Goal: Information Seeking & Learning: Learn about a topic

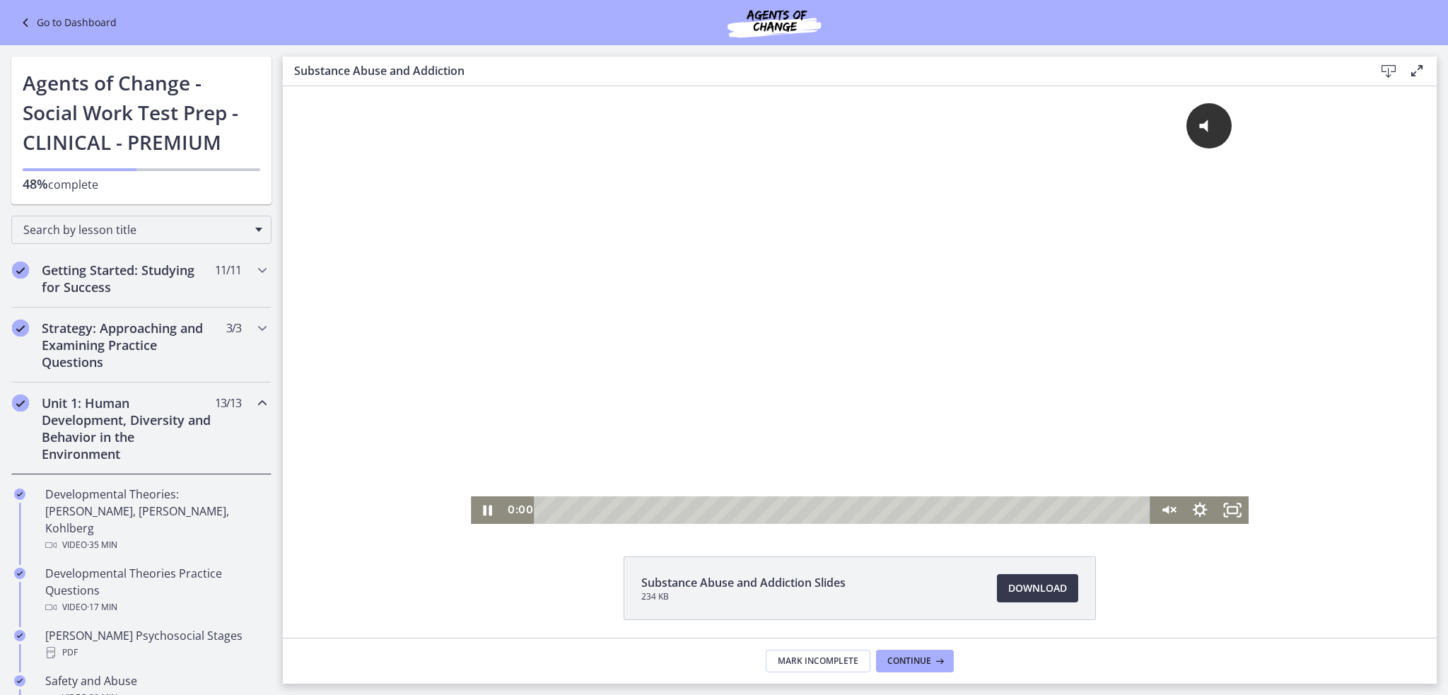
click at [503, 515] on div "0:00 0:00" at bounding box center [827, 510] width 648 height 28
click at [845, 451] on div "Click for sound @keyframes VOLUME_SMALL_WAVE_FLASH { 0% { opacity: 0; } 33% { o…" at bounding box center [860, 291] width 778 height 410
click at [482, 514] on icon "Pause" at bounding box center [487, 510] width 11 height 13
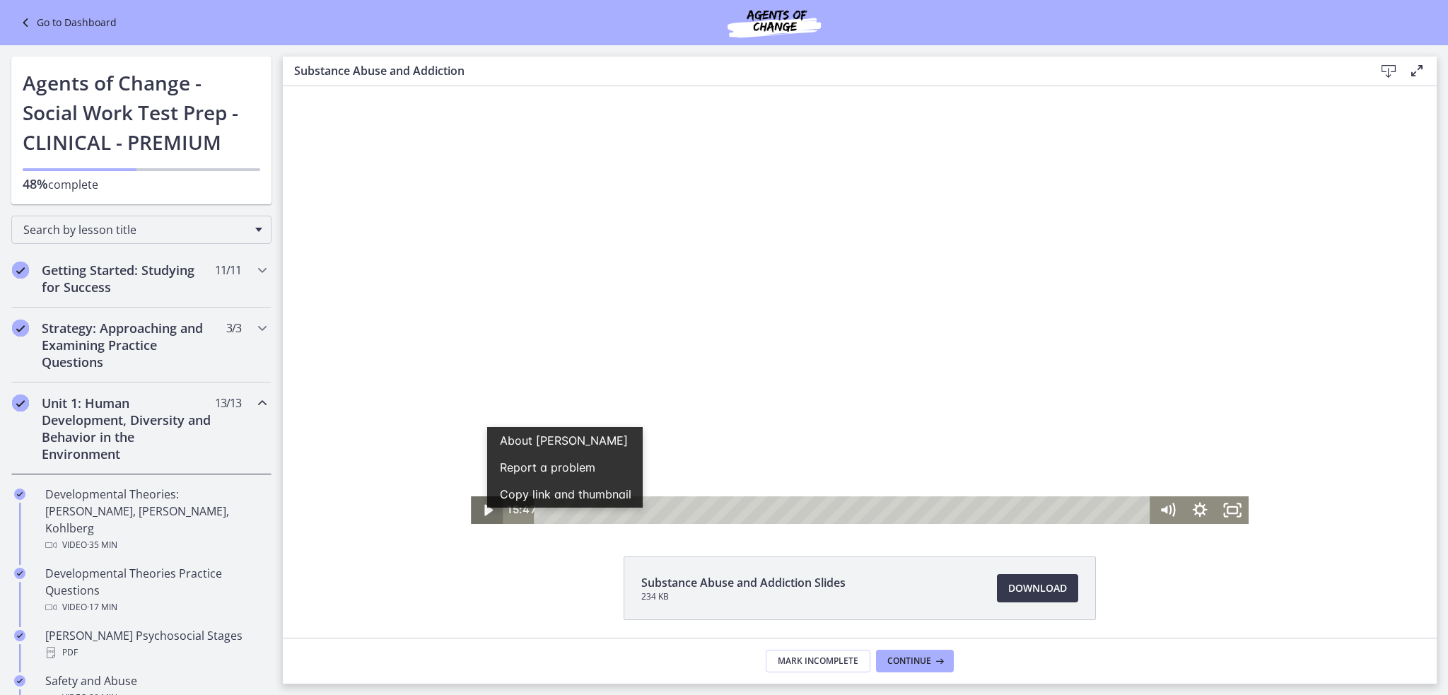
click at [487, 507] on button "Copy link and thumbnail" at bounding box center [565, 494] width 156 height 27
click at [477, 505] on icon "Play Video" at bounding box center [488, 509] width 39 height 33
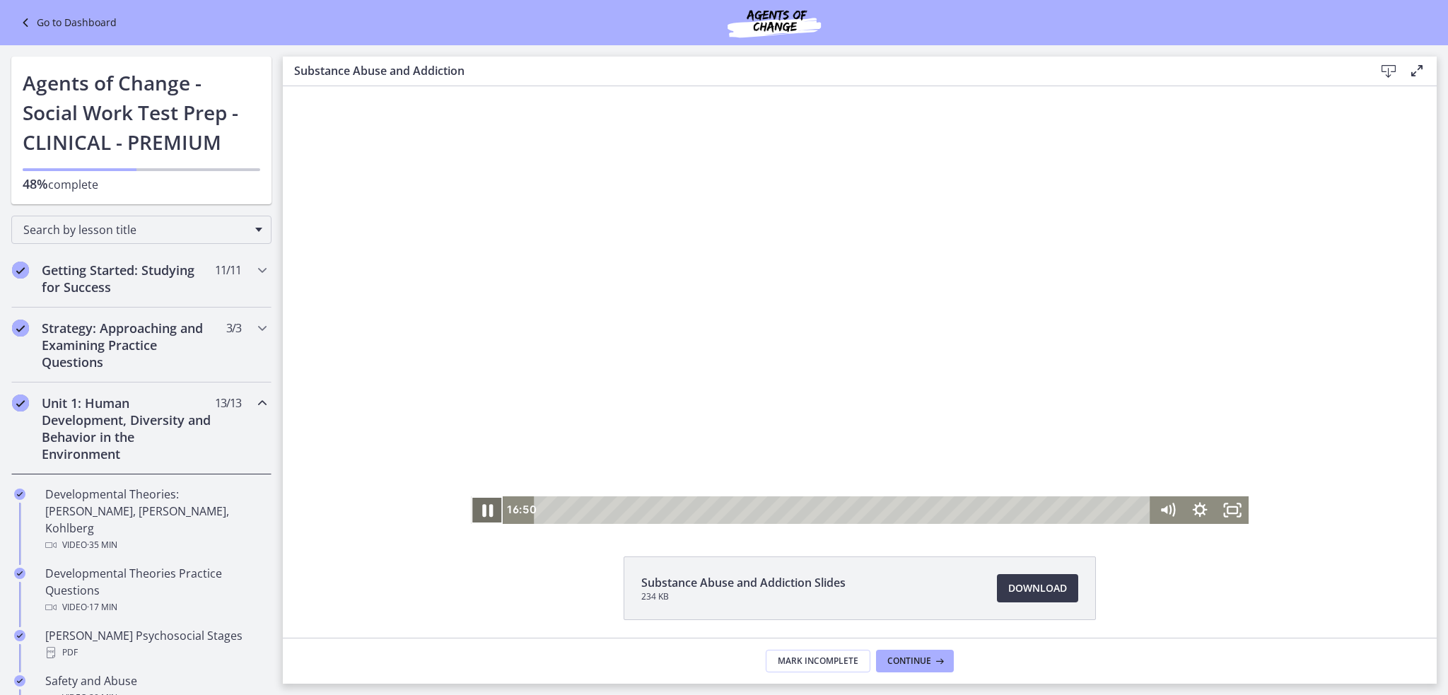
click at [486, 508] on icon "Pause" at bounding box center [486, 509] width 39 height 33
click at [484, 512] on icon "Play Video" at bounding box center [488, 509] width 8 height 11
click at [484, 511] on icon "Pause" at bounding box center [487, 510] width 11 height 13
click at [485, 510] on icon "Play Video" at bounding box center [489, 509] width 10 height 13
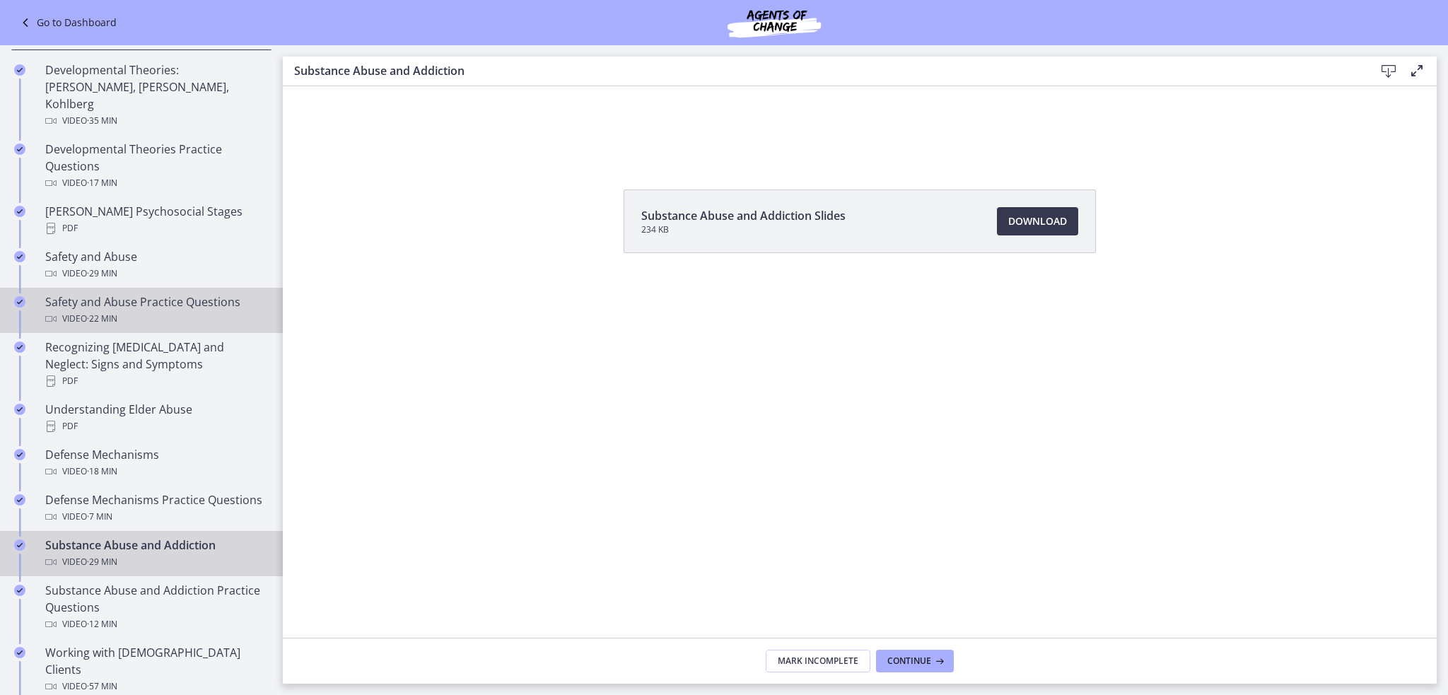
scroll to position [566, 0]
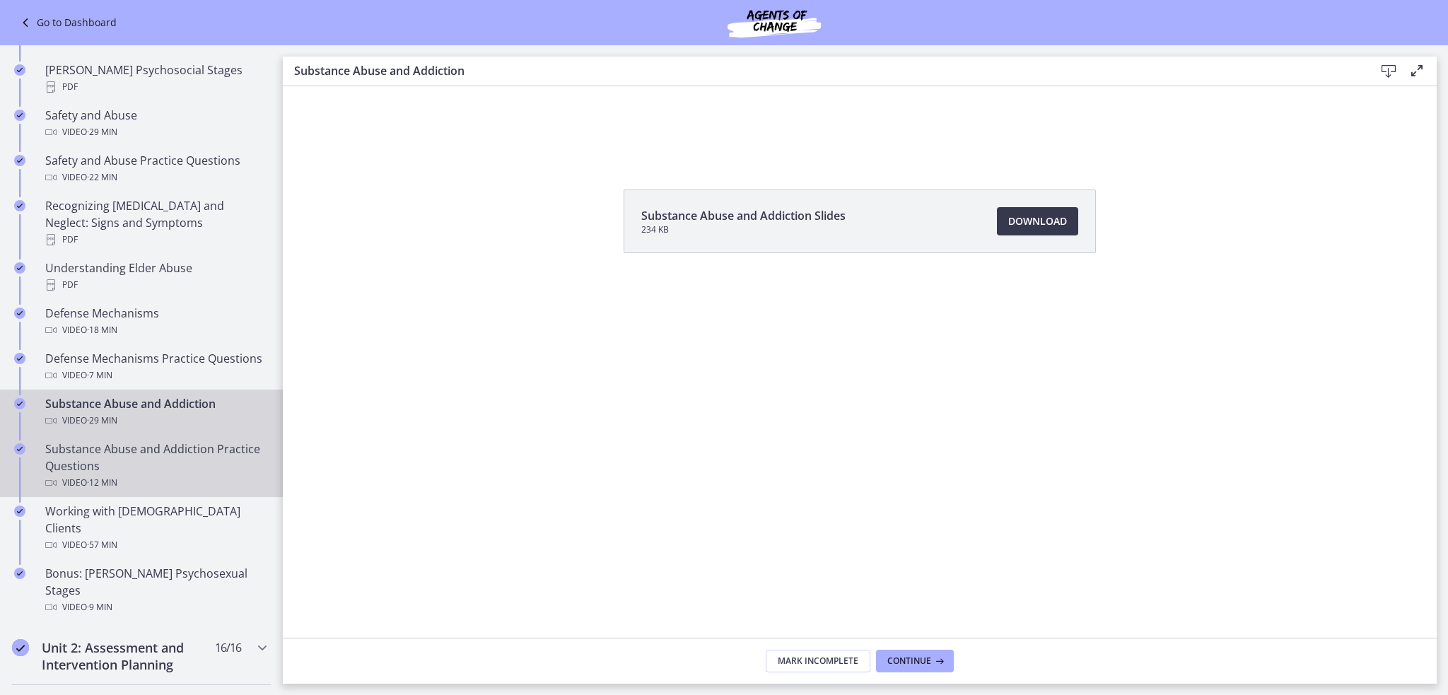
click at [170, 451] on div "Substance Abuse and Addiction Practice Questions Video · 12 min" at bounding box center [155, 465] width 221 height 51
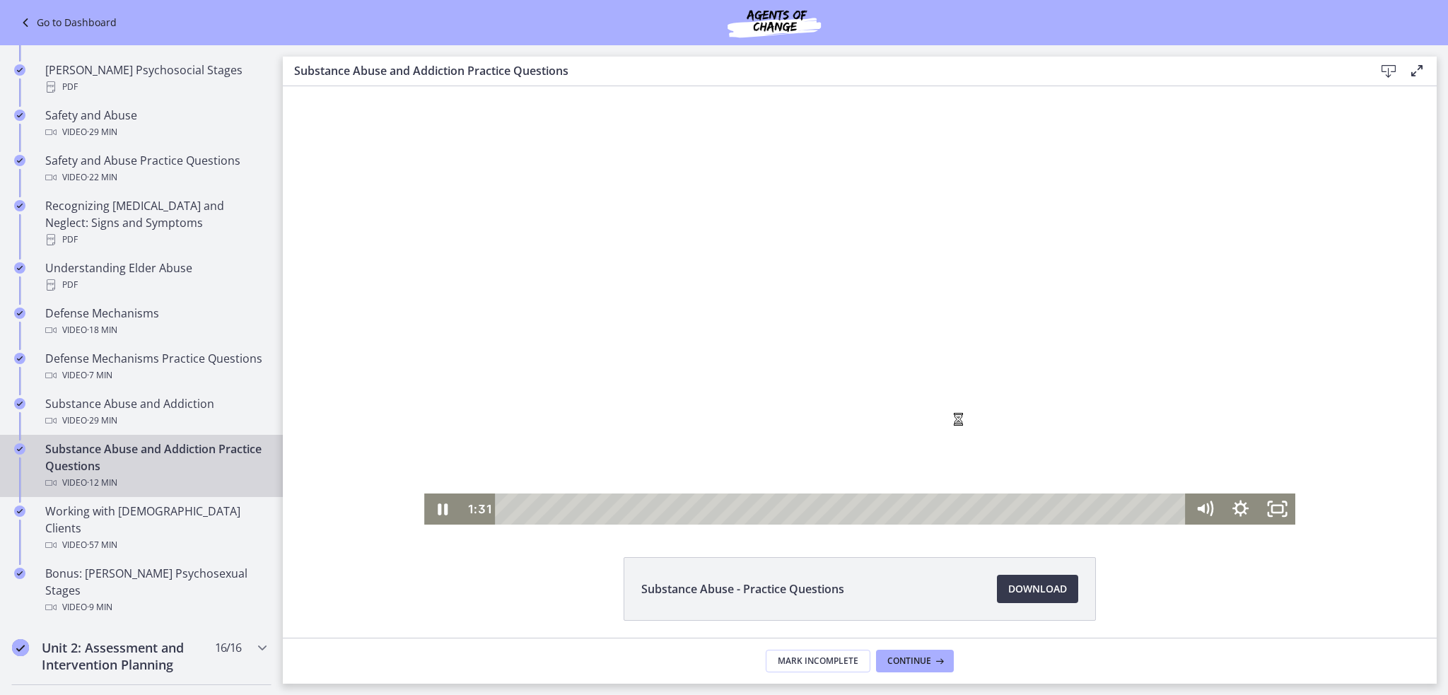
click at [940, 412] on div at bounding box center [859, 305] width 871 height 438
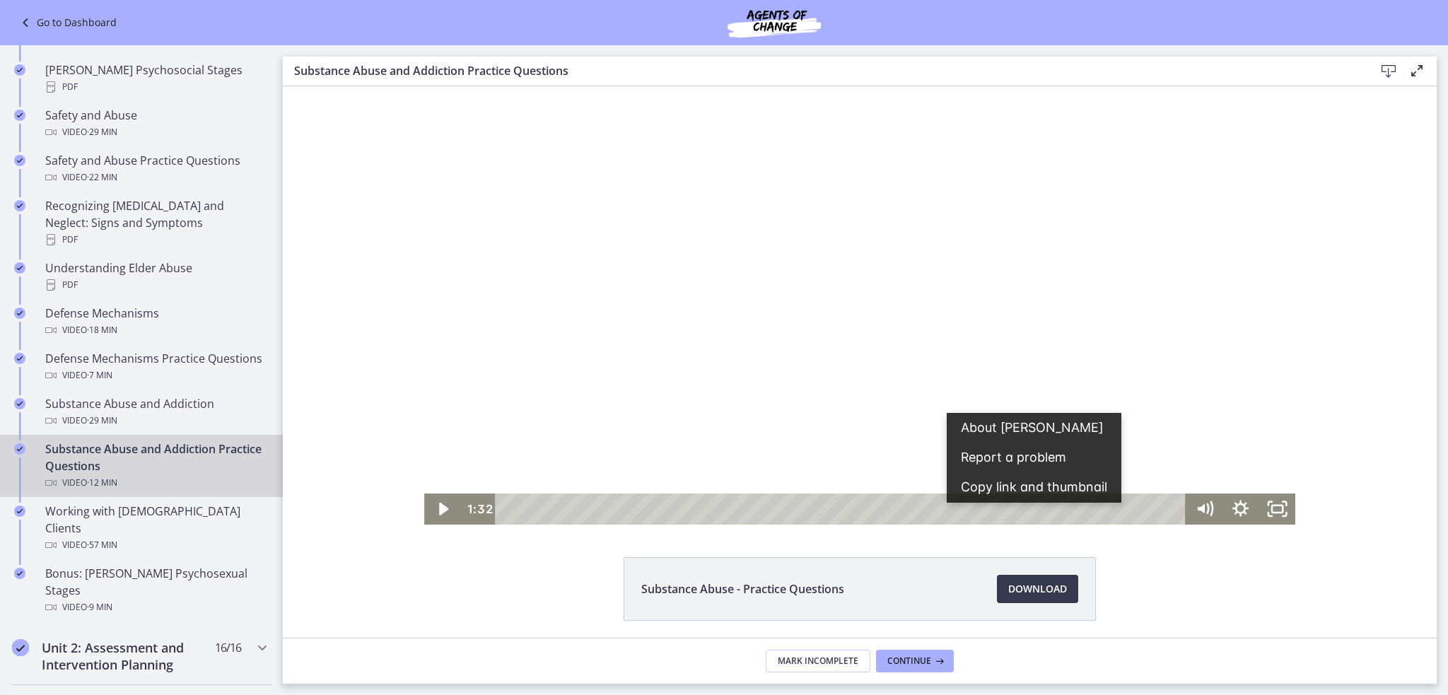
drag, startPoint x: 923, startPoint y: 415, endPoint x: 894, endPoint y: 417, distance: 29.8
click at [922, 417] on div at bounding box center [859, 305] width 871 height 438
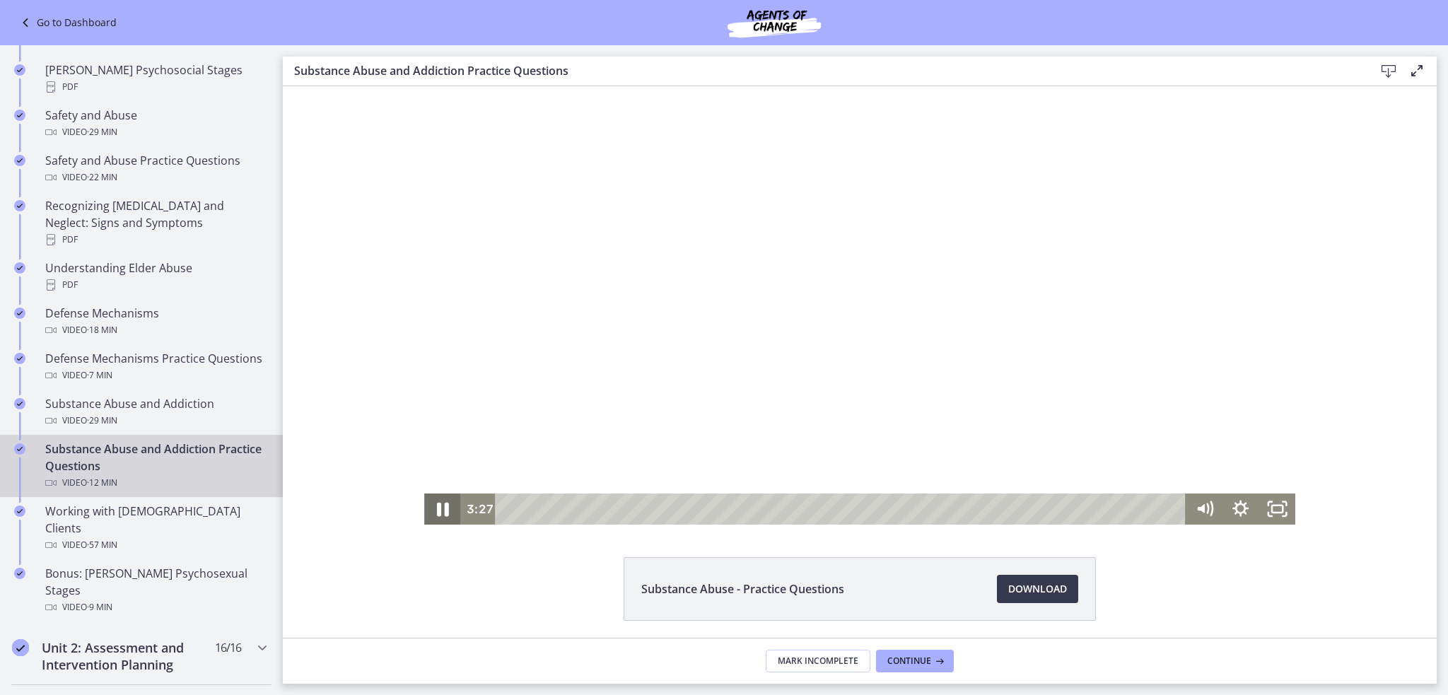
click at [438, 505] on icon "Pause" at bounding box center [443, 509] width 44 height 37
